Goal: Information Seeking & Learning: Learn about a topic

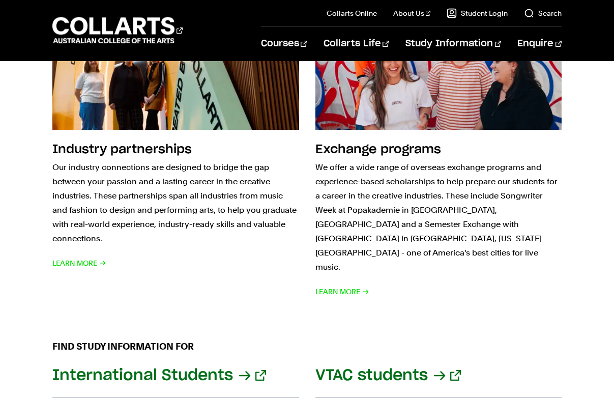
scroll to position [867, 0]
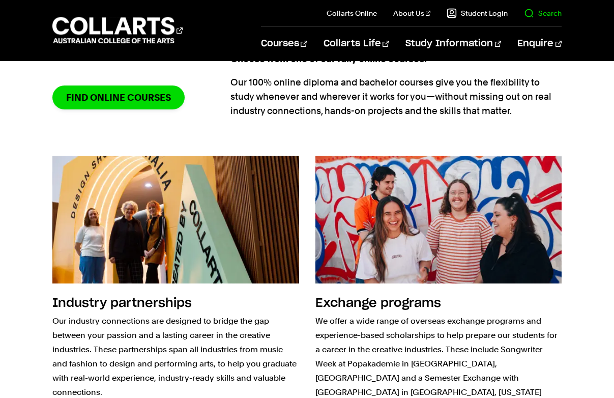
click at [551, 20] on il "Search" at bounding box center [534, 13] width 54 height 26
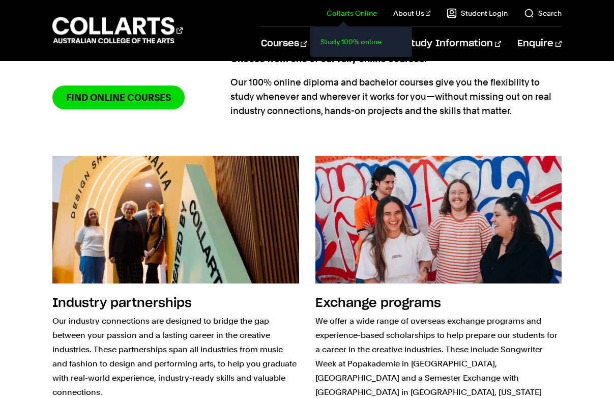
click at [351, 45] on link "Study 100% online" at bounding box center [360, 42] width 85 height 14
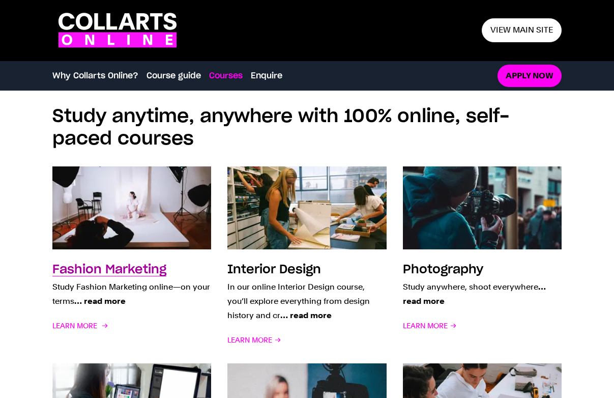
scroll to position [826, 0]
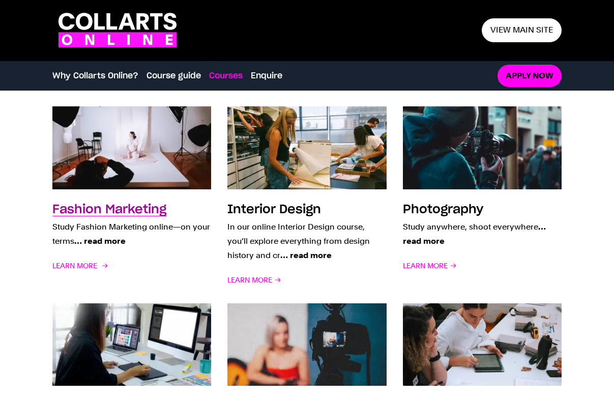
click at [120, 208] on h3 "Fashion Marketing" at bounding box center [109, 209] width 114 height 12
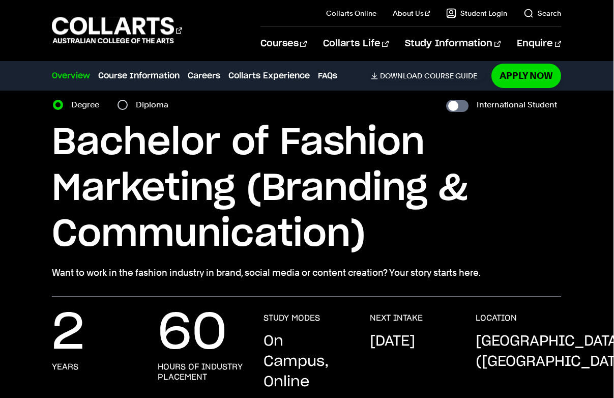
scroll to position [40, 0]
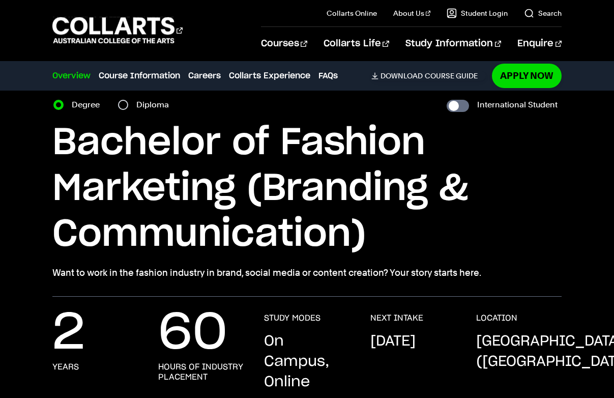
click at [123, 105] on input "Diploma" at bounding box center [123, 105] width 10 height 10
radio input "true"
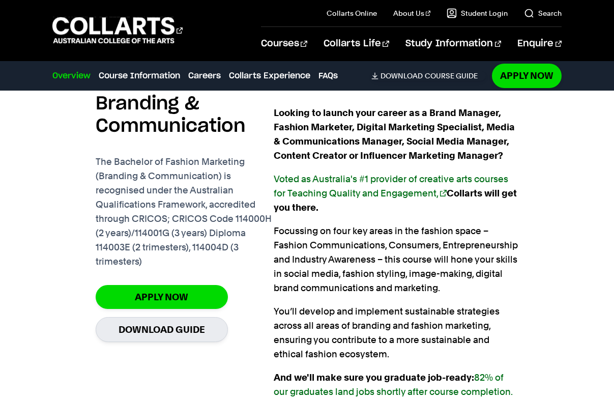
scroll to position [652, 0]
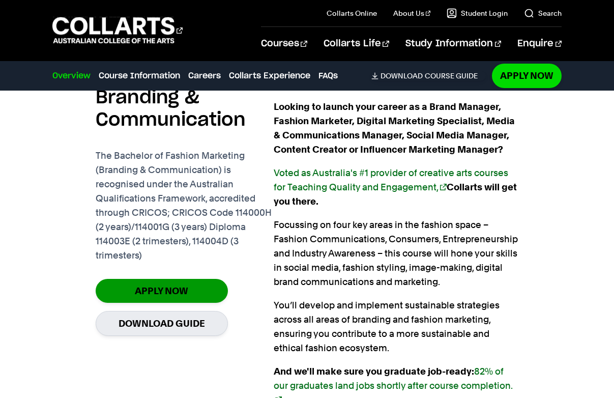
click at [168, 287] on link "Apply Now" at bounding box center [162, 291] width 132 height 24
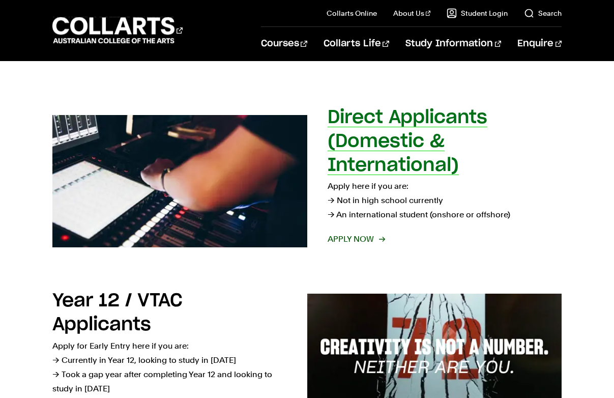
scroll to position [137, 0]
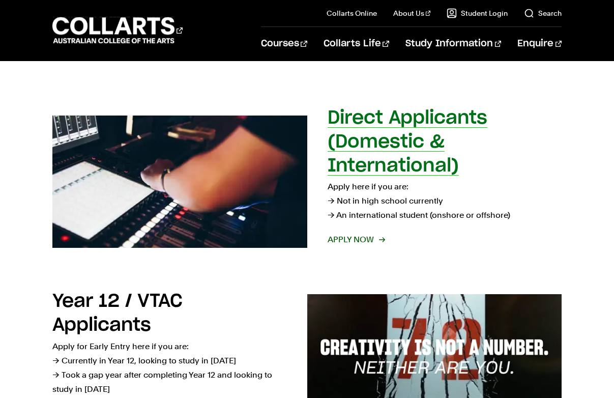
click at [349, 238] on span "Apply now" at bounding box center [355, 239] width 56 height 14
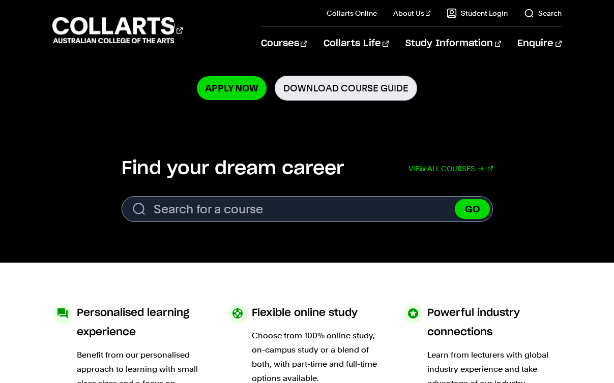
scroll to position [310, 0]
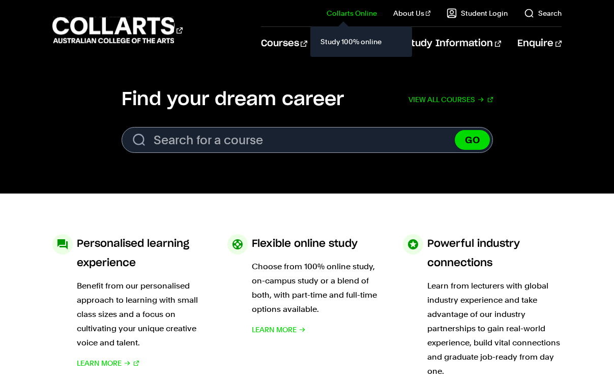
click at [352, 6] on il "Collarts Online Study 100% online" at bounding box center [343, 13] width 67 height 26
click at [346, 46] on link "Study 100% online" at bounding box center [360, 42] width 85 height 14
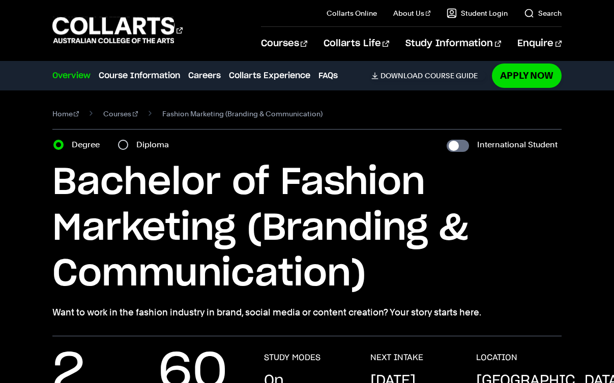
click at [128, 149] on div "Diploma" at bounding box center [146, 145] width 57 height 14
click at [121, 144] on input "Diploma" at bounding box center [123, 145] width 10 height 10
radio input "true"
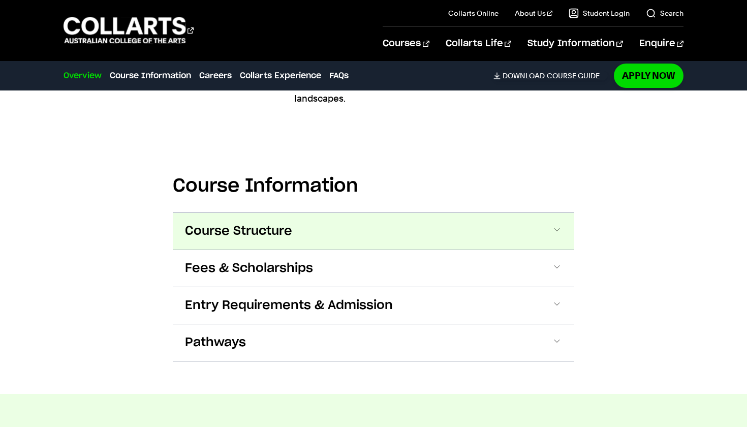
scroll to position [960, 0]
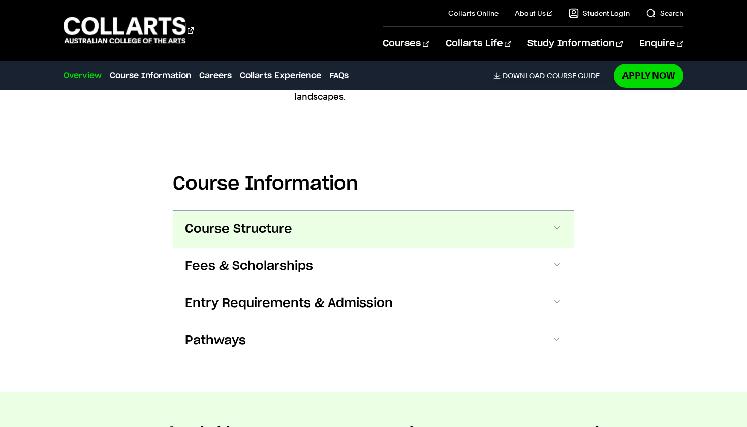
click at [282, 222] on span "Course Structure" at bounding box center [238, 229] width 107 height 16
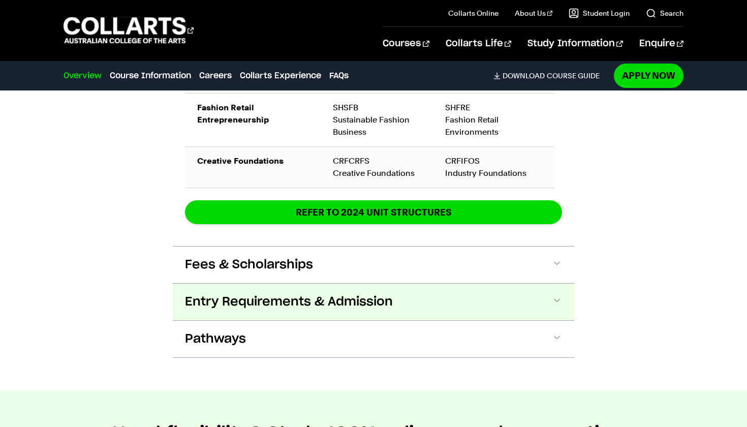
scroll to position [1394, 1]
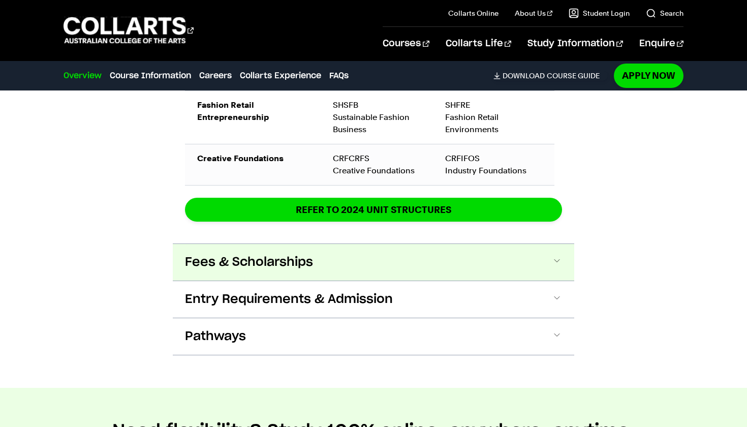
click at [466, 249] on button "Fees & Scholarships" at bounding box center [374, 262] width 402 height 37
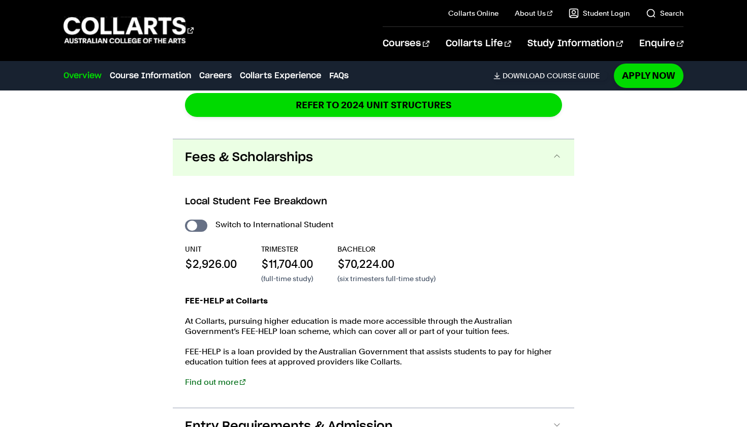
scroll to position [1497, 0]
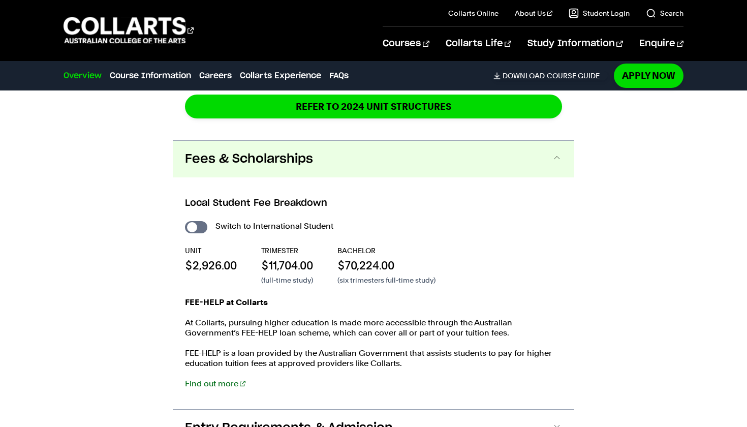
click at [192, 219] on div "Switch to International Student" at bounding box center [373, 226] width 377 height 14
click at [197, 221] on input "International Student" at bounding box center [196, 227] width 22 height 12
checkbox input "true"
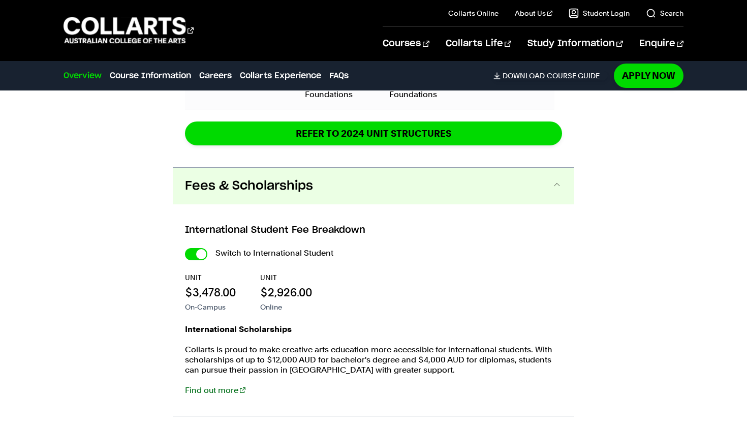
scroll to position [1560, 0]
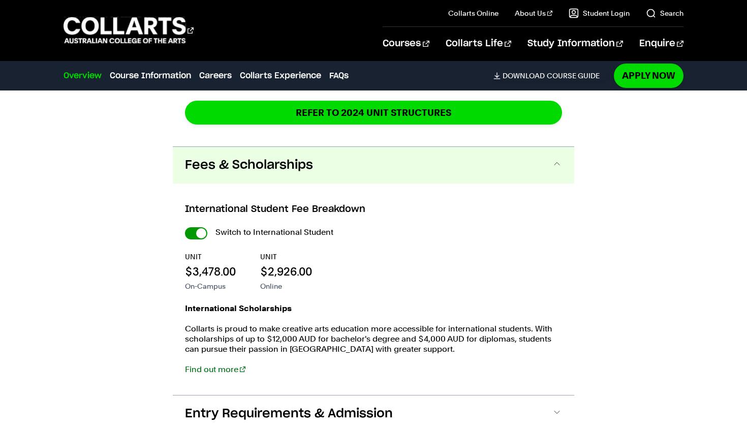
click at [197, 227] on input "International Student" at bounding box center [196, 233] width 22 height 12
checkbox input "false"
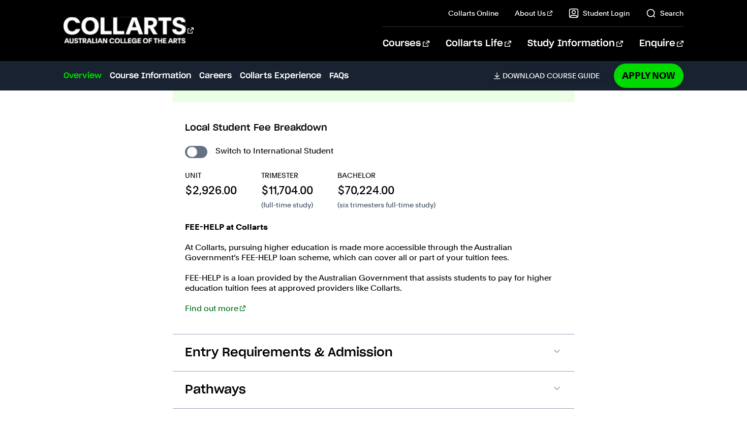
scroll to position [1578, 1]
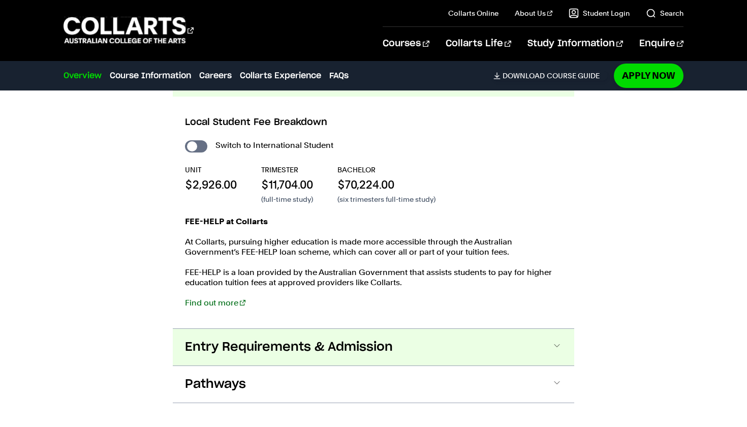
click at [317, 339] on span "Entry Requirements & Admission" at bounding box center [289, 347] width 208 height 16
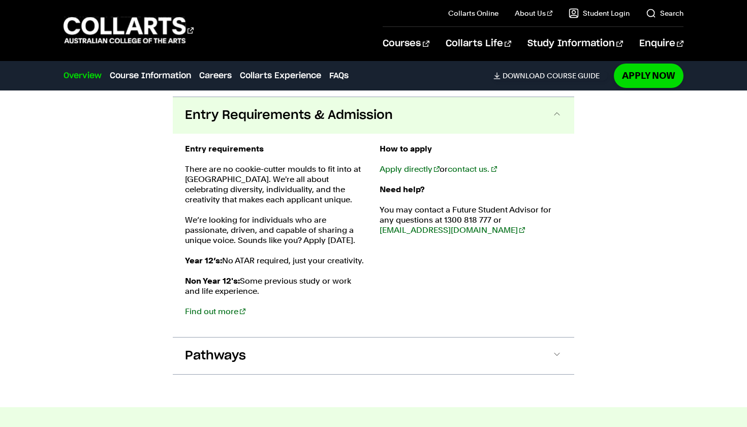
scroll to position [1811, 0]
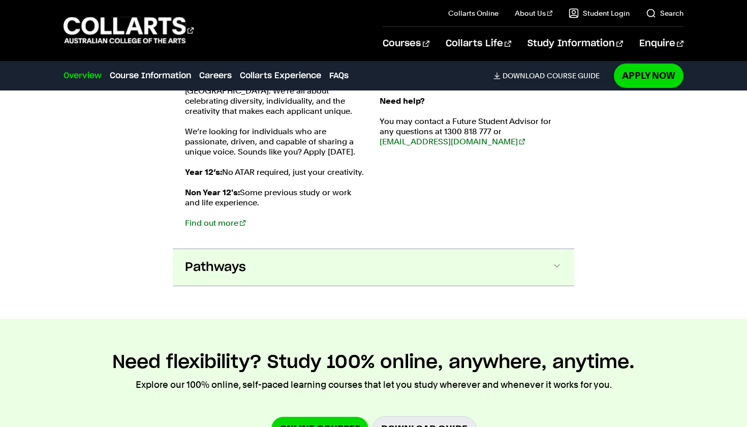
click at [254, 267] on button "Pathways" at bounding box center [374, 267] width 402 height 37
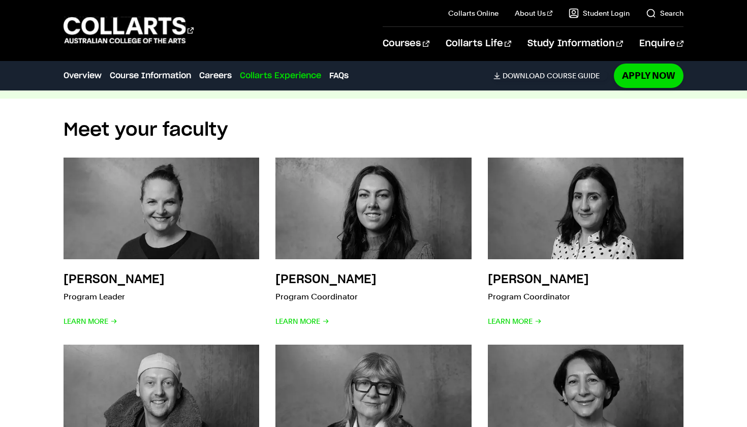
scroll to position [0, 0]
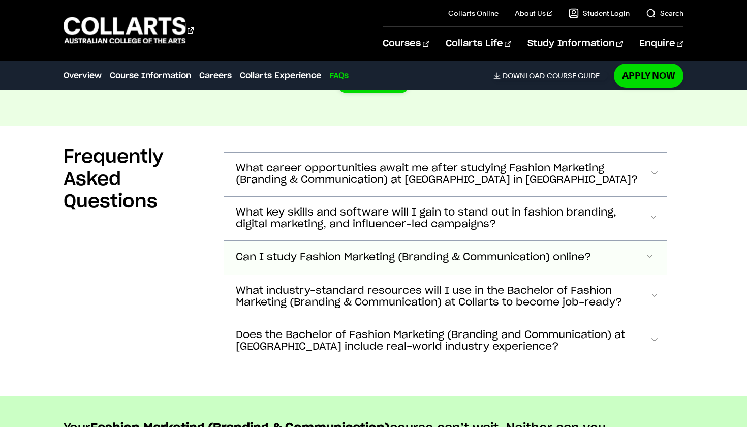
click at [591, 245] on button "Can I study Fashion Marketing (Branding & Communication) online?" at bounding box center [446, 258] width 444 height 34
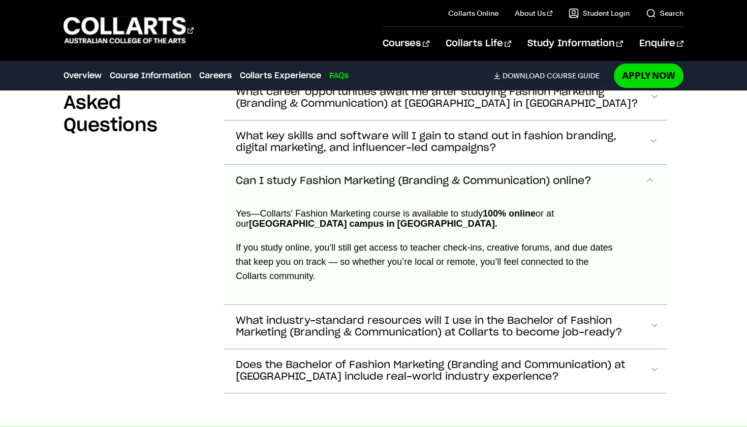
click at [613, 165] on button "Can I study Fashion Marketing (Branding & Communication) online?" at bounding box center [446, 182] width 444 height 34
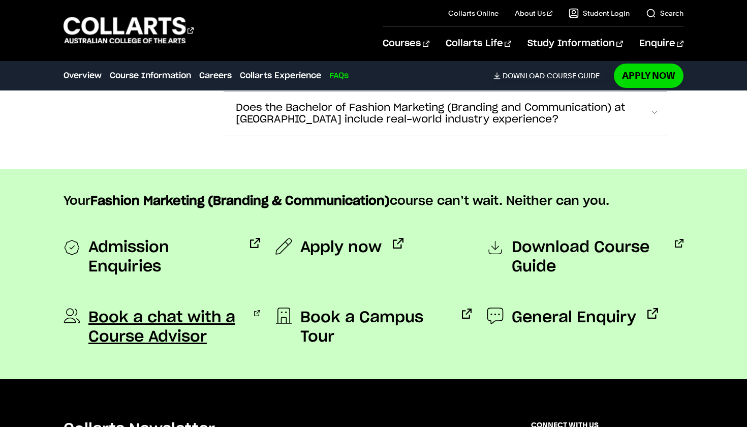
click at [164, 308] on span "Book a chat with a Course Advisor" at bounding box center [165, 327] width 155 height 39
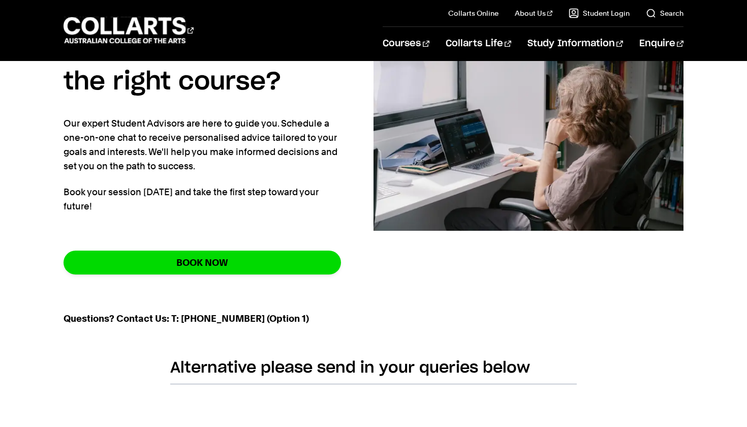
scroll to position [200, 0]
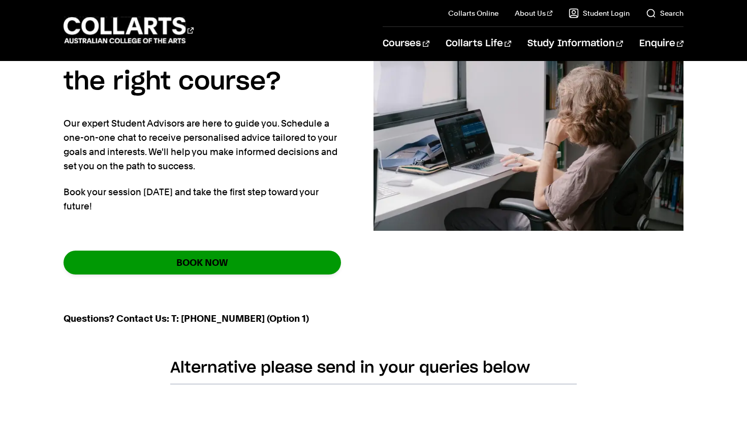
click at [212, 270] on link "BOOK NOW" at bounding box center [203, 263] width 278 height 24
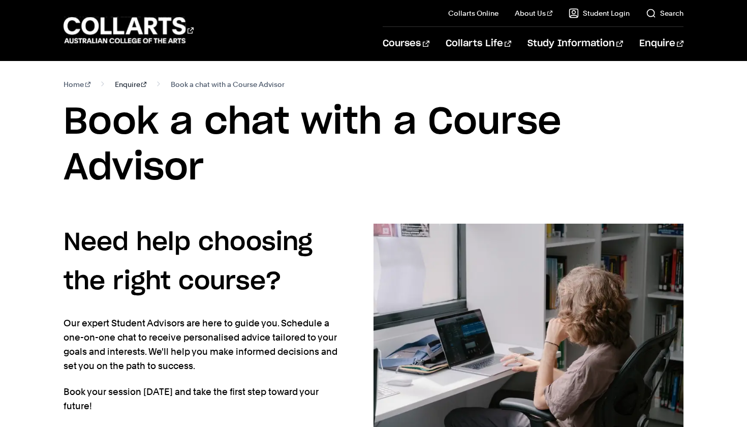
scroll to position [0, 0]
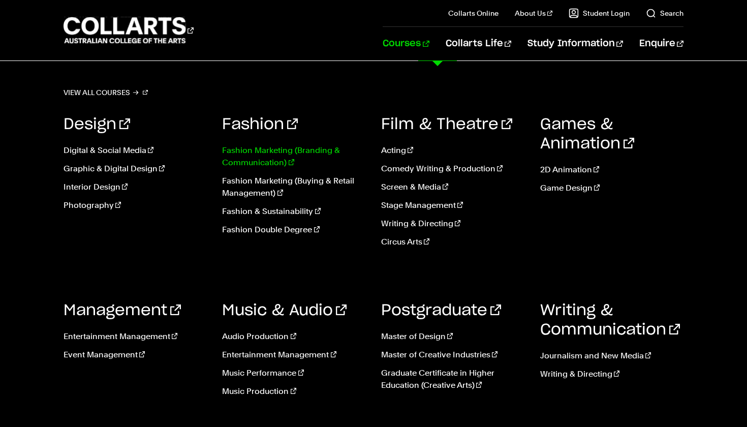
click at [268, 148] on link "Fashion Marketing (Branding & Communication)" at bounding box center [294, 156] width 144 height 24
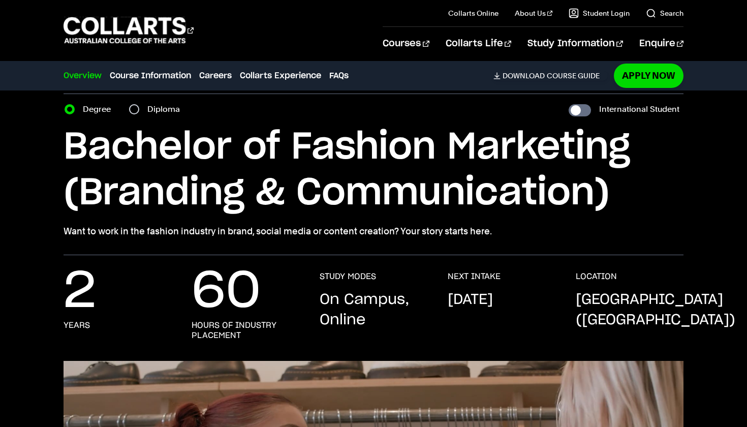
scroll to position [19, 0]
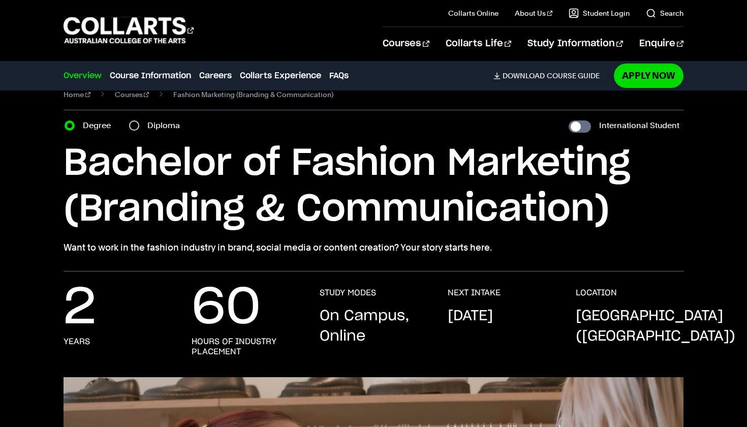
click at [137, 126] on input "Diploma" at bounding box center [134, 125] width 10 height 10
radio input "true"
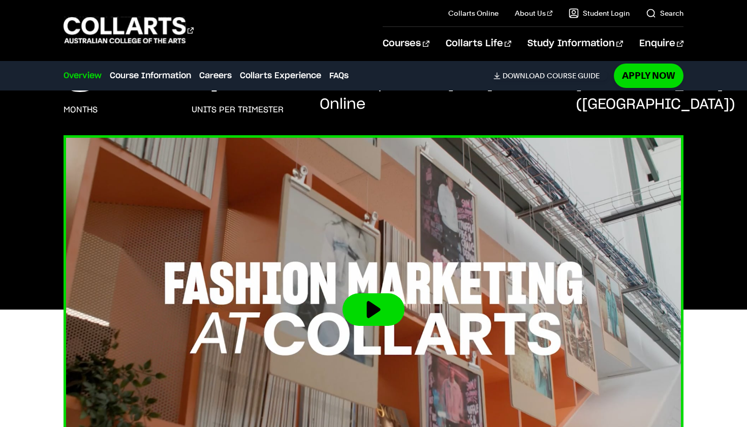
scroll to position [225, 1]
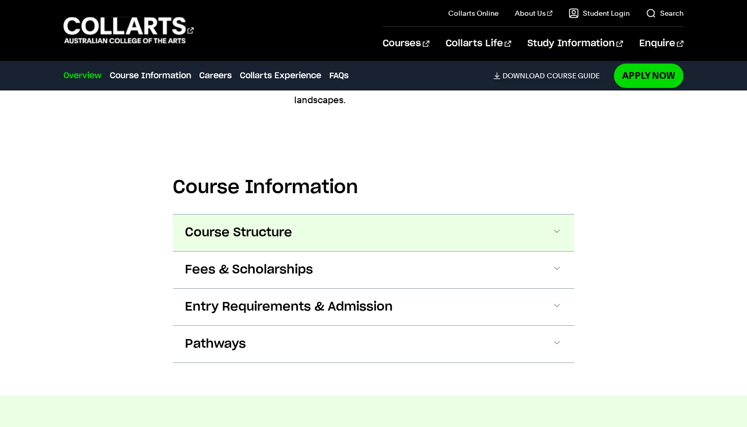
click at [269, 225] on span "Course Structure" at bounding box center [238, 233] width 107 height 16
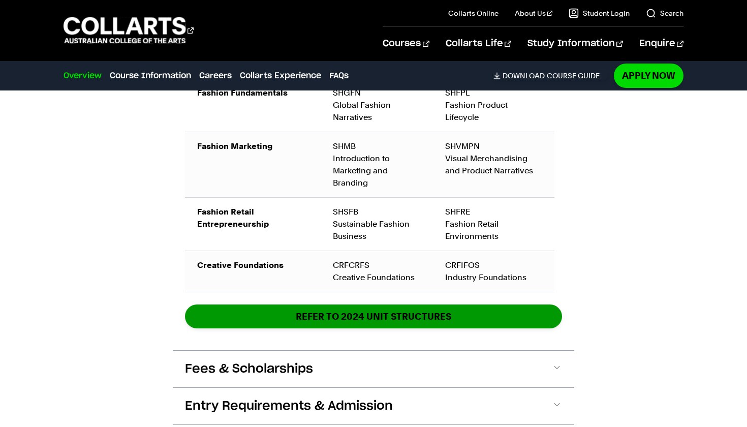
scroll to position [1287, 0]
click at [370, 304] on link "REFER TO 2024 unit structures" at bounding box center [373, 316] width 377 height 24
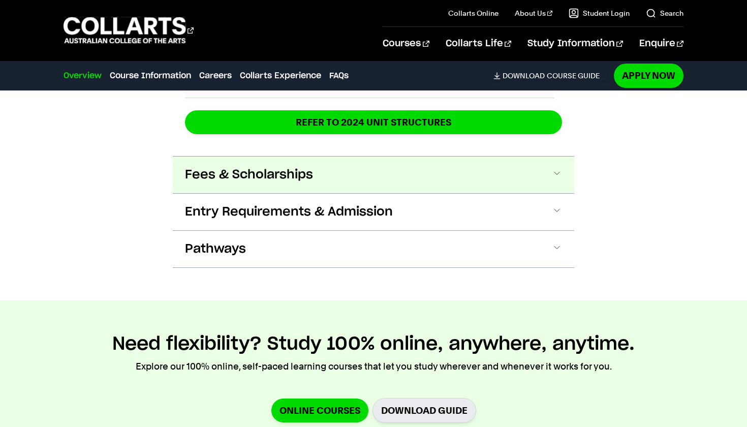
click at [289, 167] on span "Fees & Scholarships" at bounding box center [249, 175] width 128 height 16
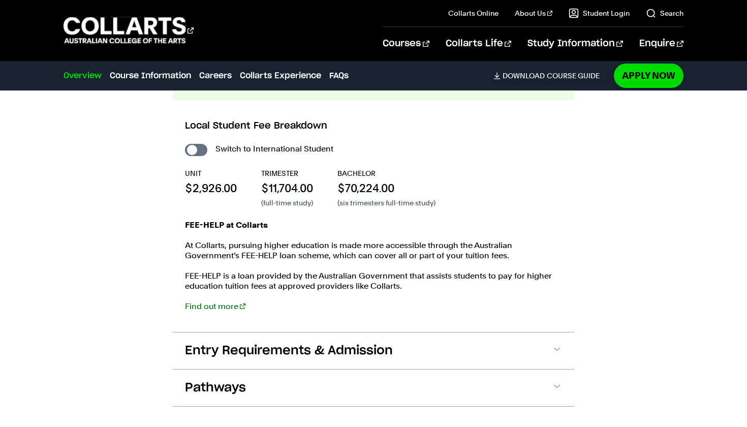
scroll to position [1575, 0]
click at [219, 301] on link "Find out more" at bounding box center [215, 306] width 60 height 10
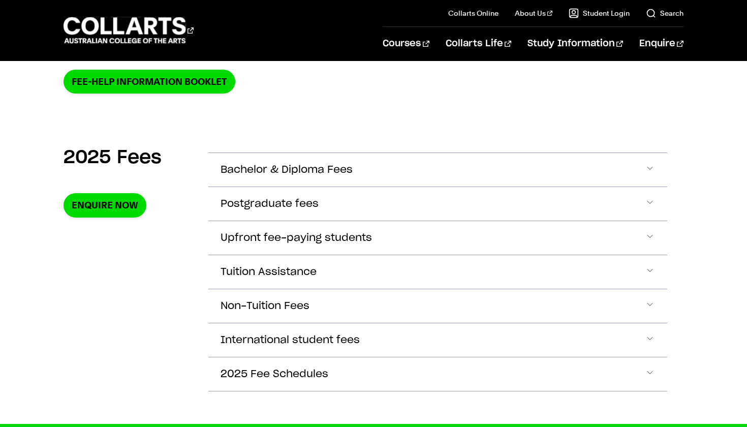
scroll to position [298, 1]
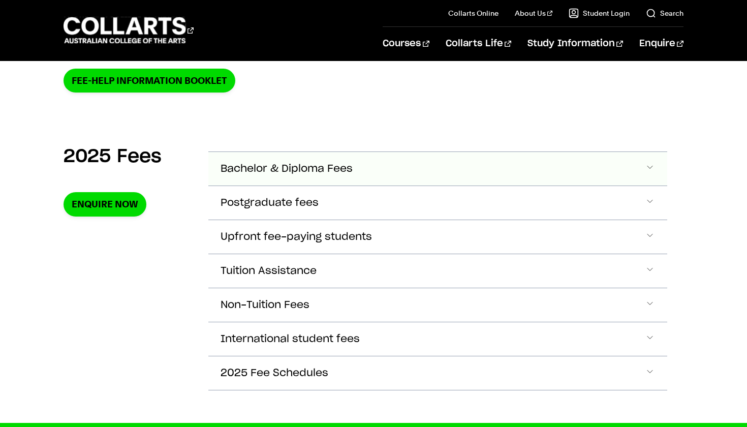
click at [283, 178] on button "Bachelor & Diploma Fees" at bounding box center [437, 169] width 459 height 34
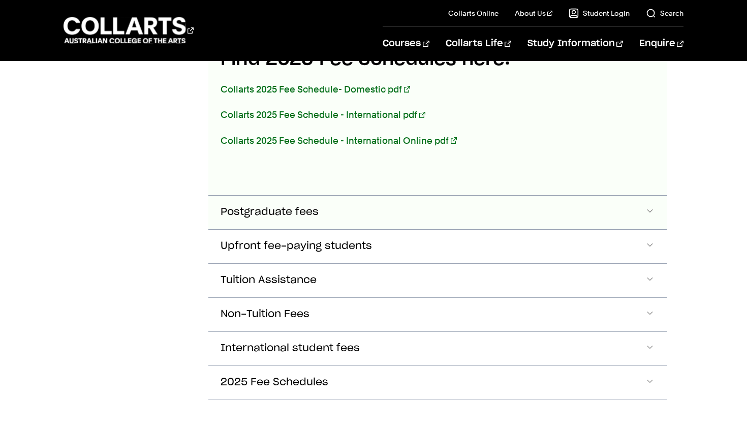
scroll to position [683, 0]
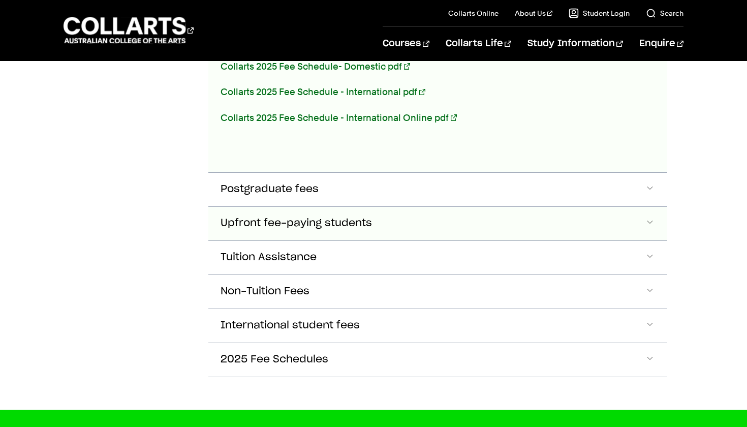
click at [344, 227] on span "Upfront fee-paying students" at bounding box center [296, 224] width 151 height 12
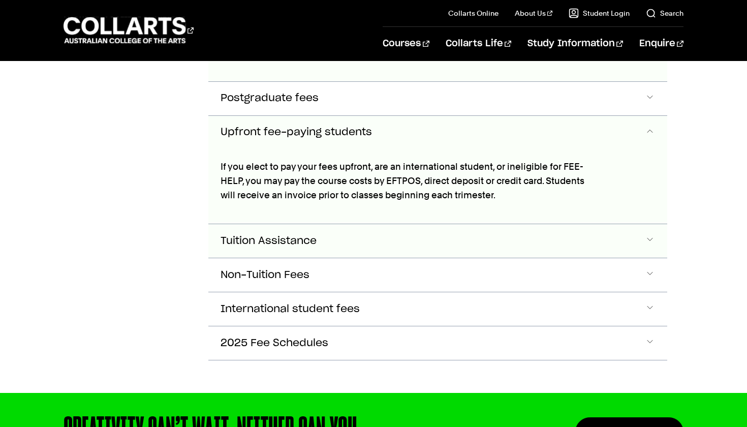
click at [328, 236] on button "Tuition Assistance" at bounding box center [437, 241] width 459 height 34
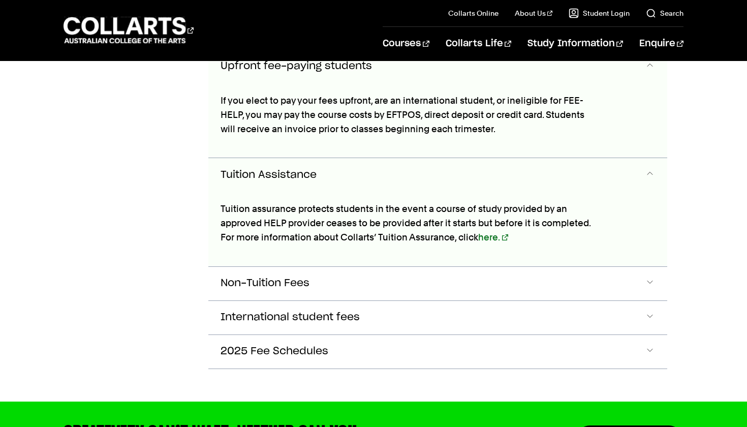
scroll to position [839, 0]
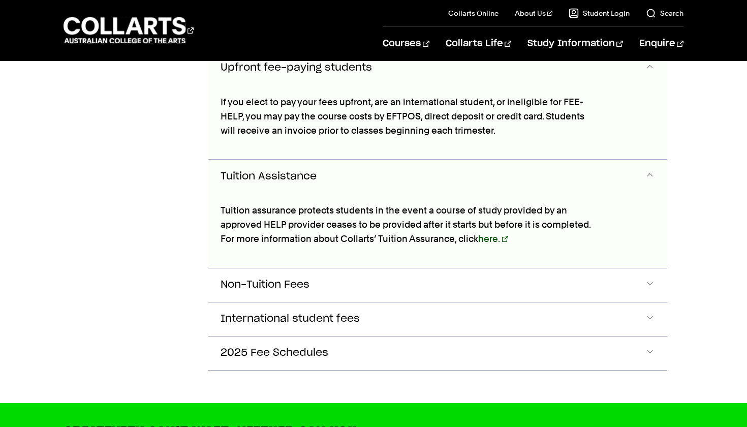
click at [487, 241] on link "here." at bounding box center [493, 238] width 30 height 11
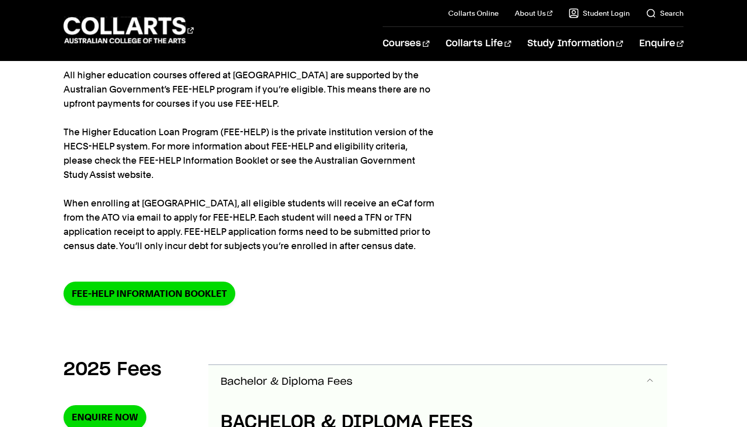
scroll to position [64, 0]
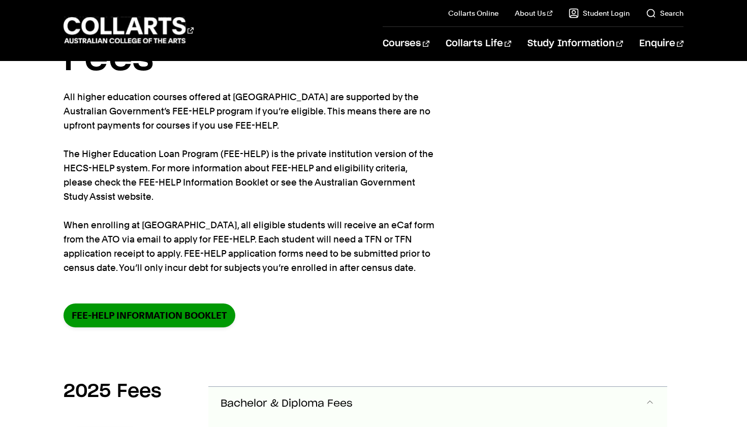
click at [154, 314] on link "FEE-HELP information booklet" at bounding box center [150, 315] width 172 height 24
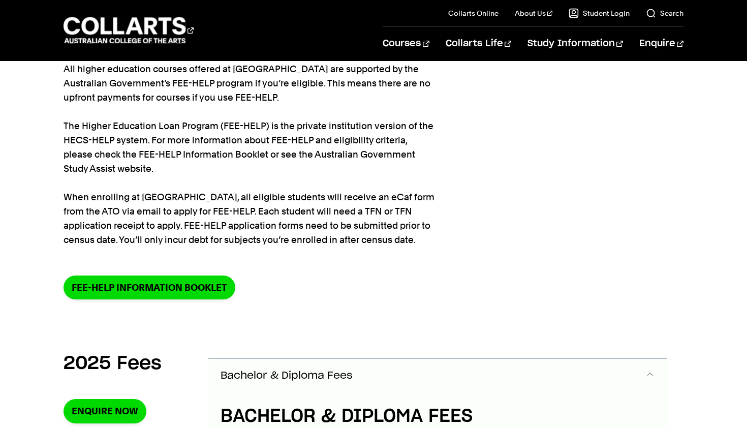
scroll to position [7, 0]
